Goal: Task Accomplishment & Management: Use online tool/utility

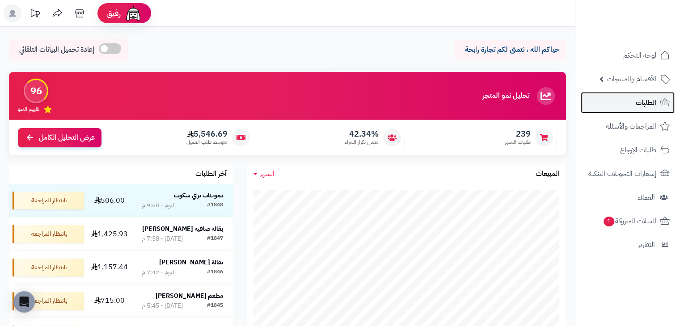
click at [636, 102] on span "الطلبات" at bounding box center [646, 103] width 21 height 13
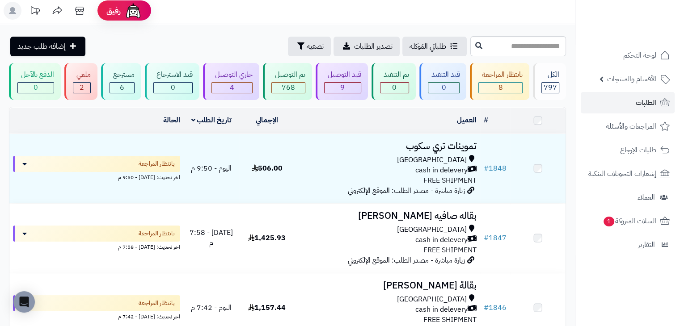
scroll to position [3, 0]
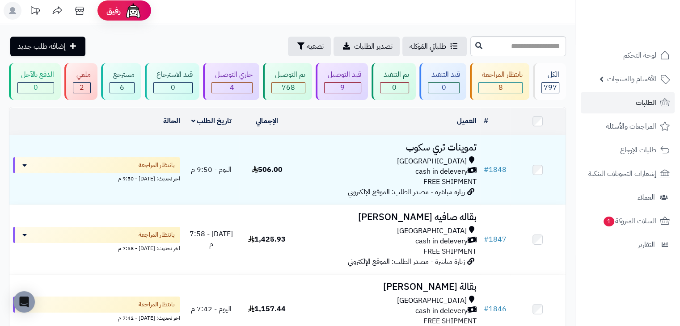
click at [231, 67] on div "جاري التوصيل 4" at bounding box center [231, 81] width 56 height 37
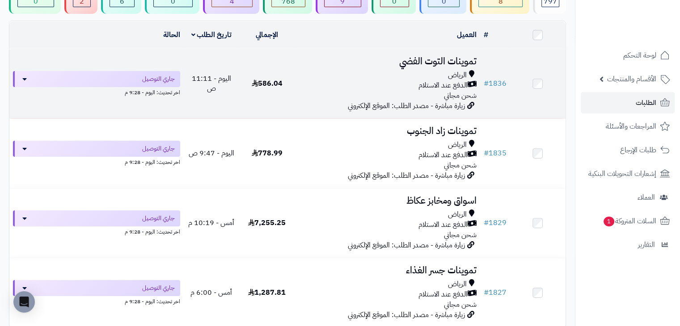
scroll to position [131, 0]
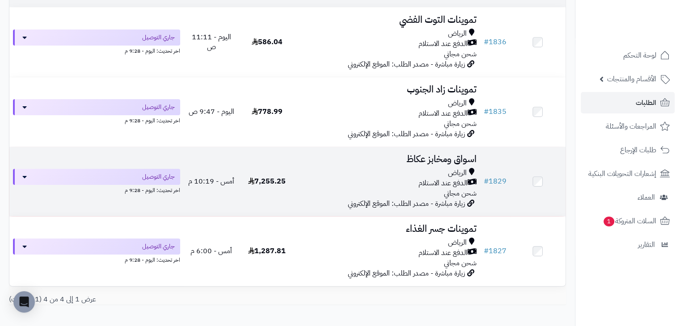
click at [347, 166] on td "اسواق ومخابز عكاظ الرياض الدفع عند الاستلام شحن مجاني زيارة مباشرة - مصدر الطلب…" at bounding box center [387, 181] width 185 height 69
click at [285, 161] on td "7,255.25" at bounding box center [266, 181] width 55 height 69
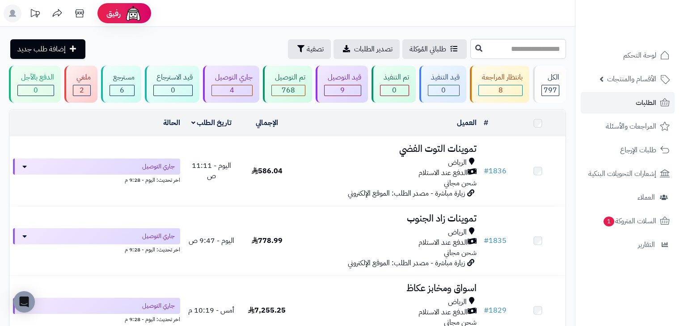
scroll to position [131, 0]
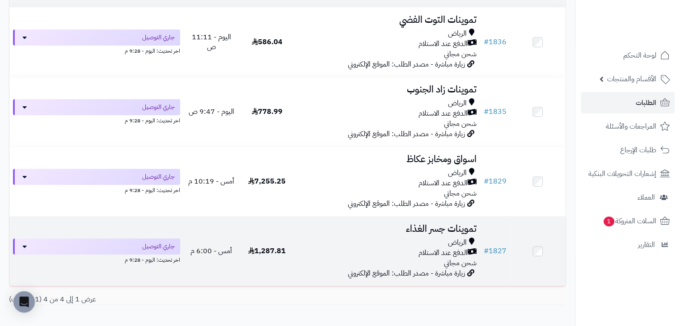
click at [317, 252] on div "الدفع عند الاستلام" at bounding box center [387, 253] width 178 height 10
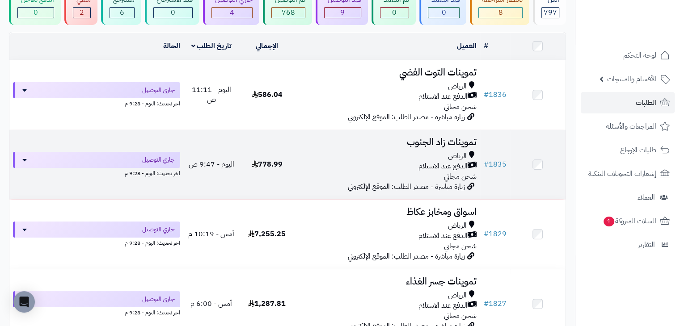
scroll to position [77, 0]
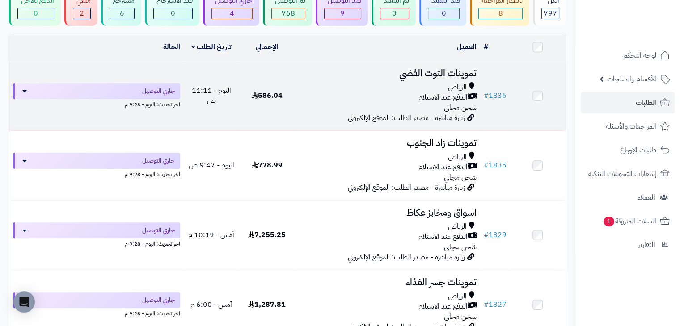
click at [300, 117] on td "تموينات التوت الفضي [PERSON_NAME] عند الاستلام شحن مجاني زيارة مباشرة - مصدر ال…" at bounding box center [387, 95] width 185 height 69
click at [300, 111] on td "تموينات التوت الفضي الرياض الدفع عند الاستلام شحن مجاني زيارة مباشرة - مصدر الط…" at bounding box center [387, 95] width 185 height 69
click at [297, 90] on td "تموينات التوت الفضي الرياض الدفع عند الاستلام شحن مجاني زيارة مباشرة - مصدر الط…" at bounding box center [387, 95] width 185 height 69
click at [420, 93] on span "الدفع عند الاستلام" at bounding box center [443, 98] width 49 height 10
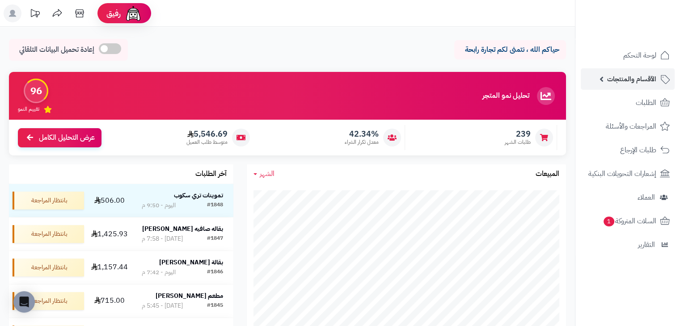
click at [633, 87] on link "الأقسام والمنتجات" at bounding box center [628, 78] width 94 height 21
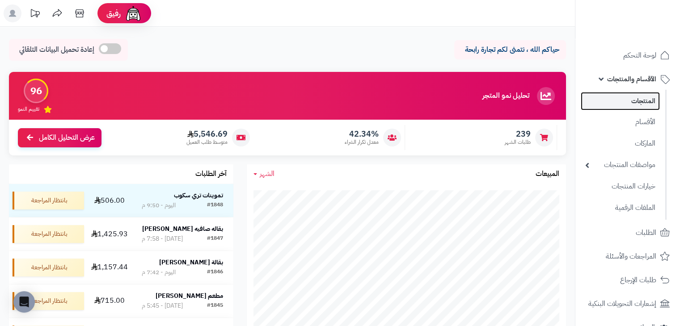
click at [630, 95] on link "المنتجات" at bounding box center [620, 101] width 79 height 18
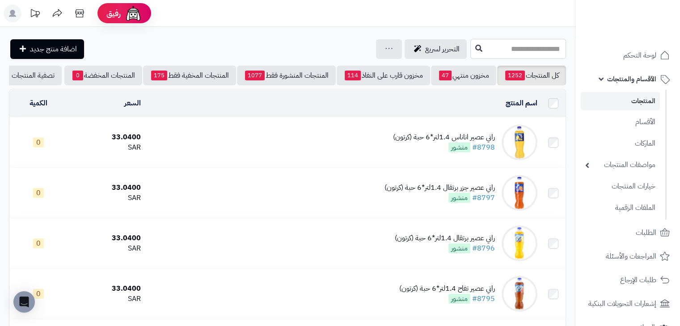
click at [522, 51] on input "text" at bounding box center [518, 49] width 96 height 20
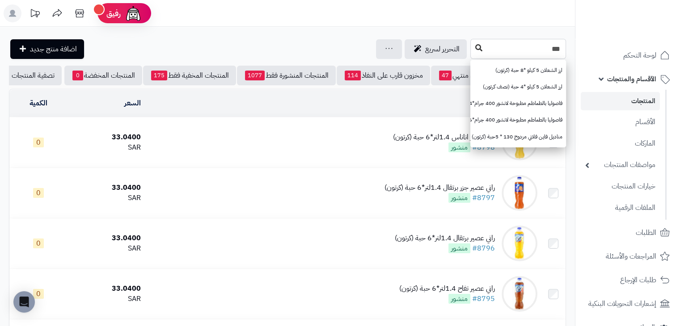
type input "***"
click at [475, 48] on icon at bounding box center [478, 47] width 7 height 7
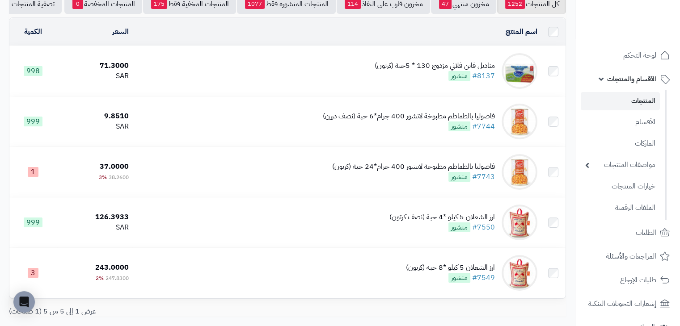
scroll to position [71, 0]
